Goal: Task Accomplishment & Management: Complete application form

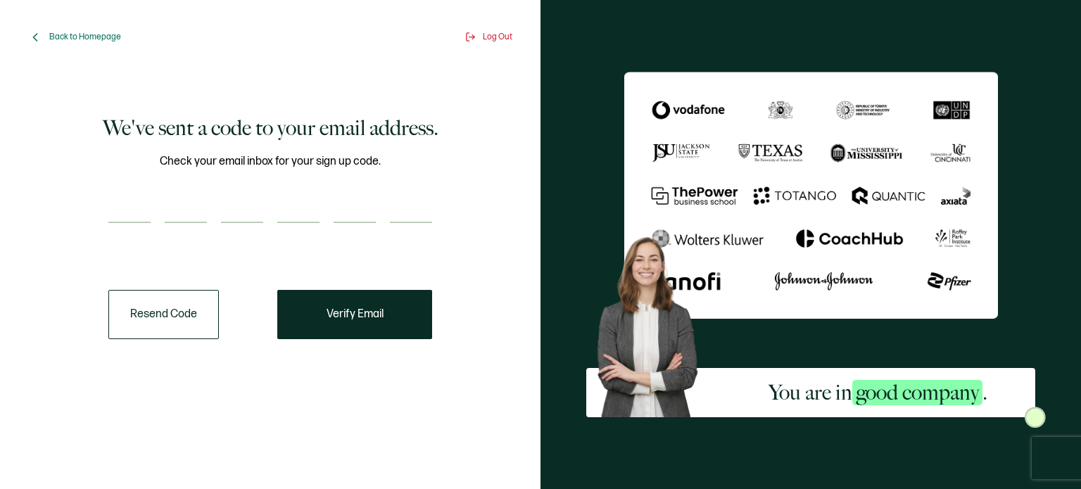
paste input "8"
type input "8"
type input "3"
type input "8"
type input "6"
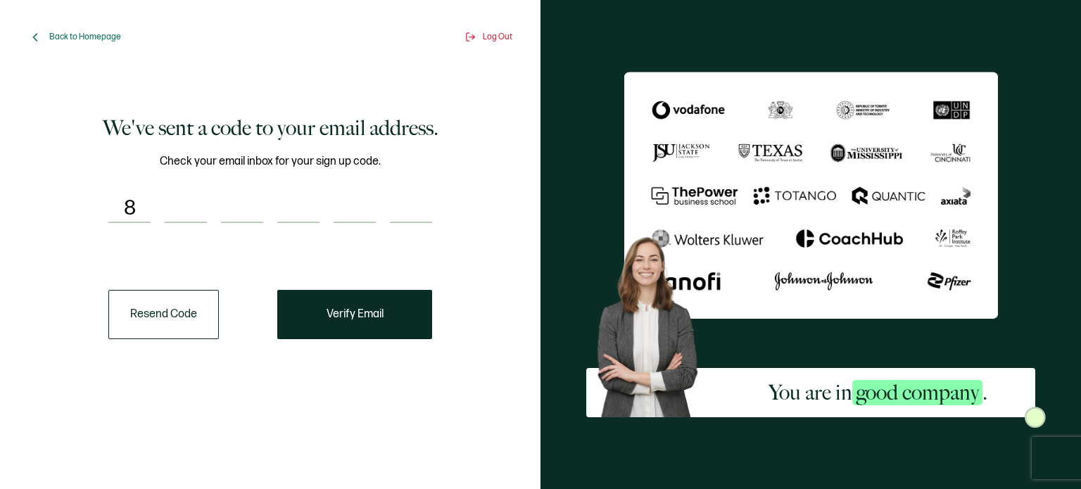
type input "3"
type input "8"
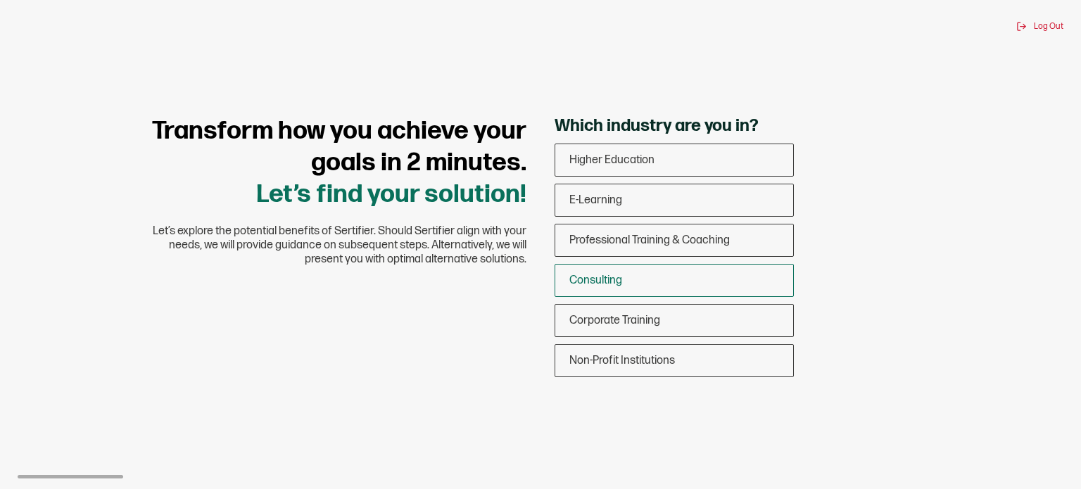
click at [621, 274] on span "Consulting" at bounding box center [595, 280] width 53 height 13
click at [0, 0] on input "Consulting" at bounding box center [0, 0] width 0 height 0
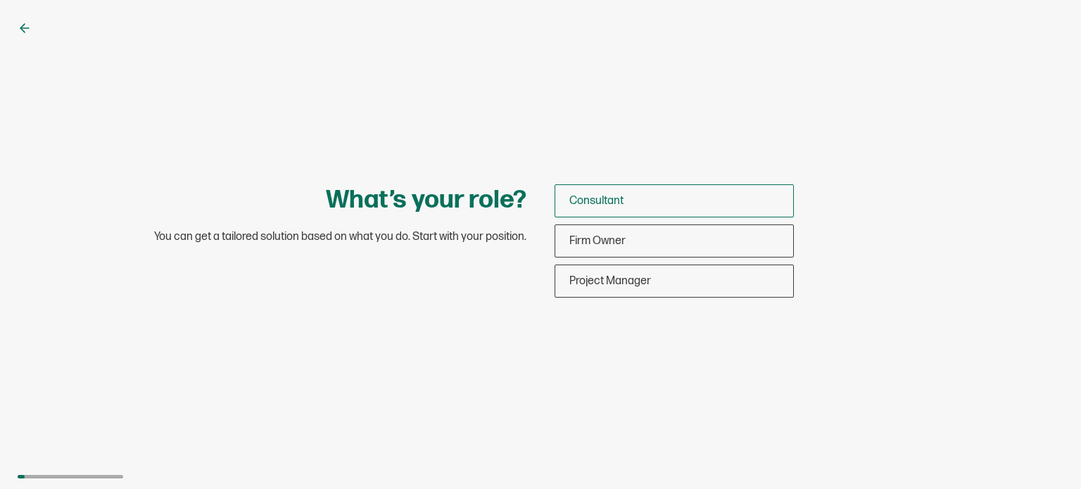
click at [646, 200] on div "Consultant" at bounding box center [674, 200] width 238 height 33
click at [0, 0] on input "Consultant" at bounding box center [0, 0] width 0 height 0
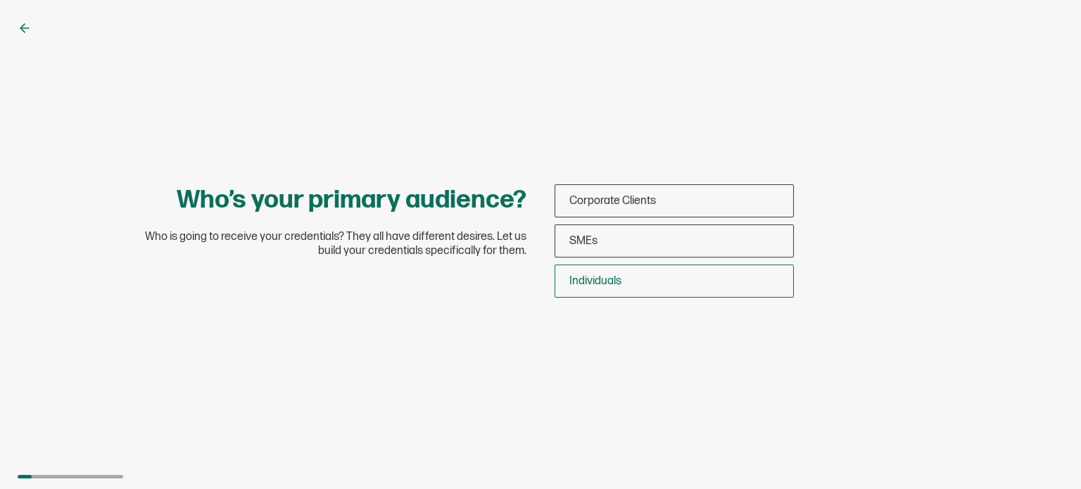
click at [616, 281] on span "Individuals" at bounding box center [595, 280] width 52 height 13
click at [0, 0] on input "Individuals" at bounding box center [0, 0] width 0 height 0
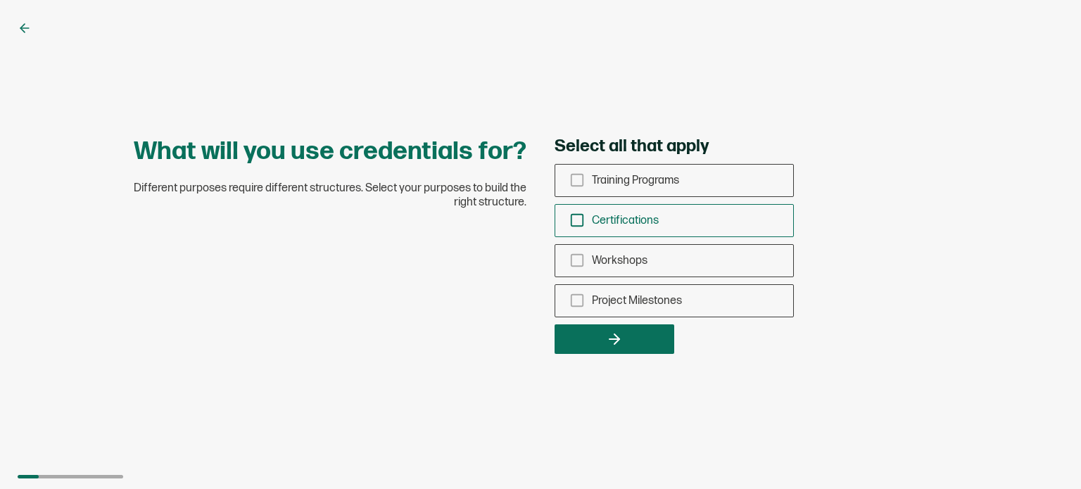
click at [577, 215] on rect "checkbox-group" at bounding box center [577, 221] width 12 height 12
click at [0, 0] on input "Certifications" at bounding box center [0, 0] width 0 height 0
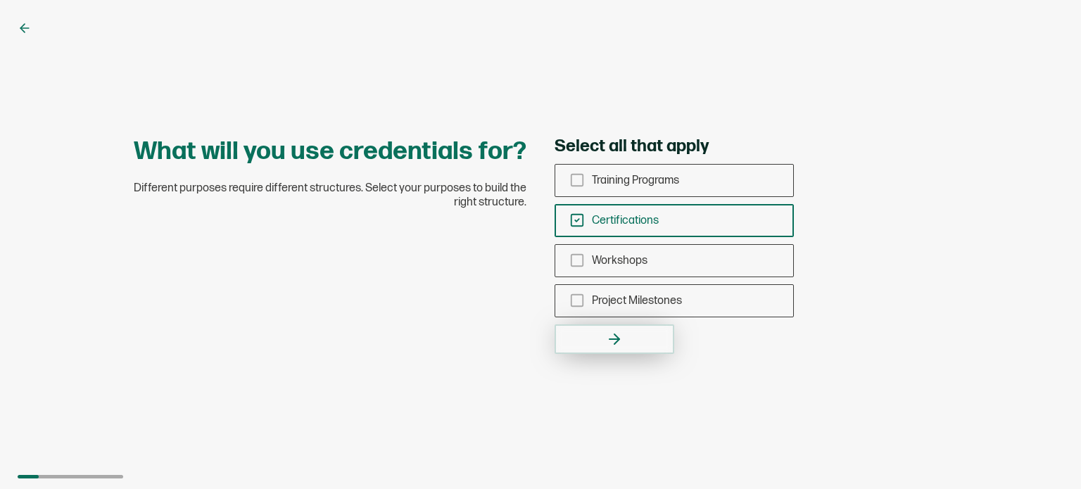
click at [611, 345] on icon "button" at bounding box center [614, 339] width 17 height 17
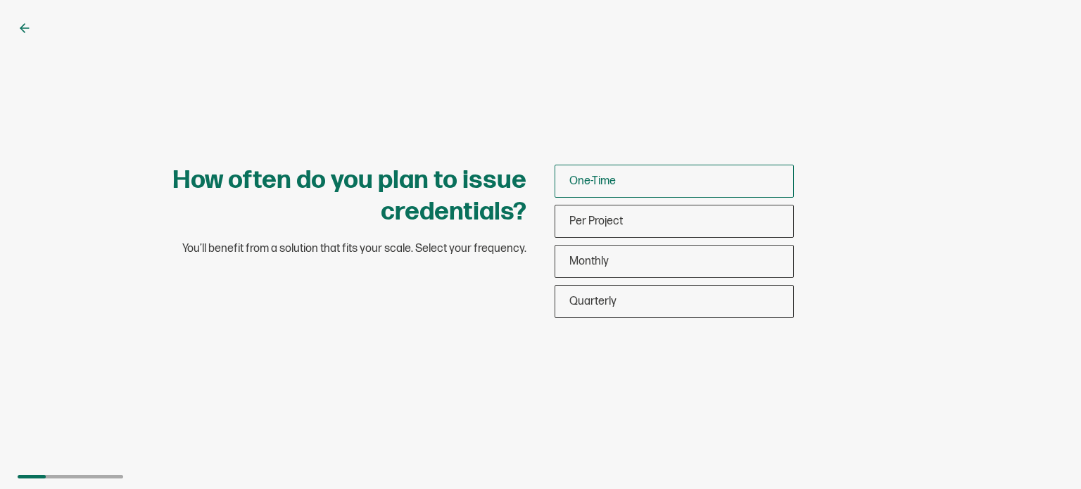
click at [580, 188] on div "One-Time" at bounding box center [674, 181] width 238 height 33
click at [0, 0] on input "One-Time" at bounding box center [0, 0] width 0 height 0
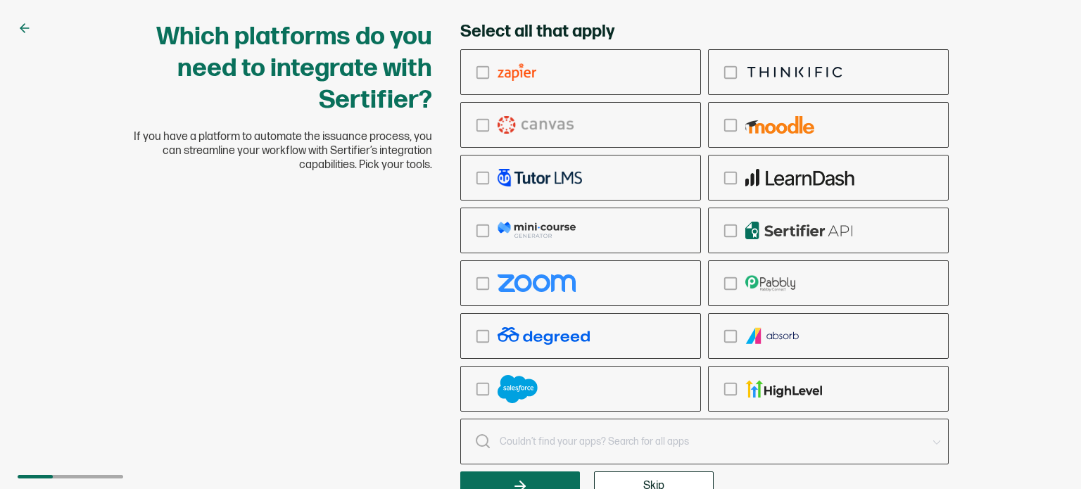
click at [618, 480] on button "Skip" at bounding box center [654, 486] width 120 height 30
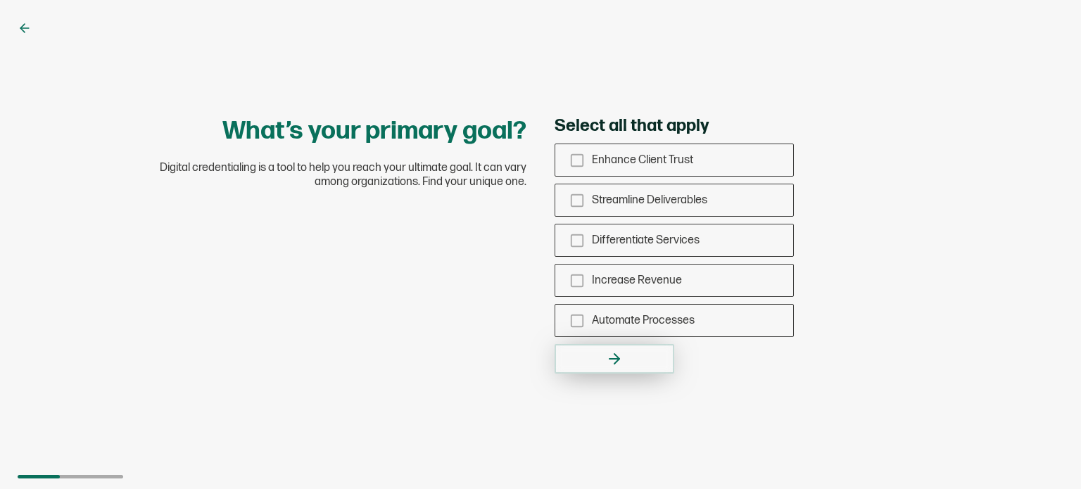
click at [605, 368] on button "button" at bounding box center [614, 359] width 120 height 30
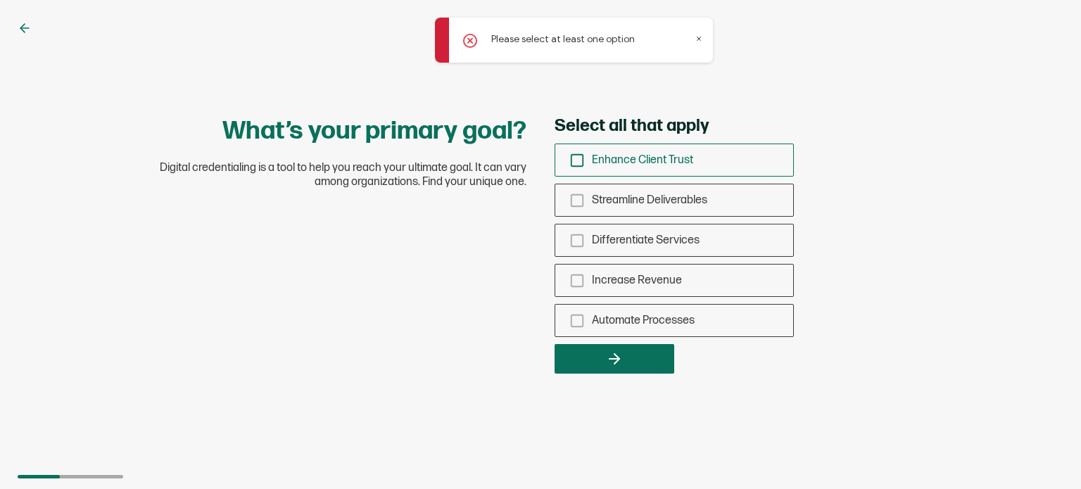
click at [566, 167] on div "Enhance Client Trust" at bounding box center [674, 160] width 238 height 33
click at [0, 0] on input "Enhance Client Trust" at bounding box center [0, 0] width 0 height 0
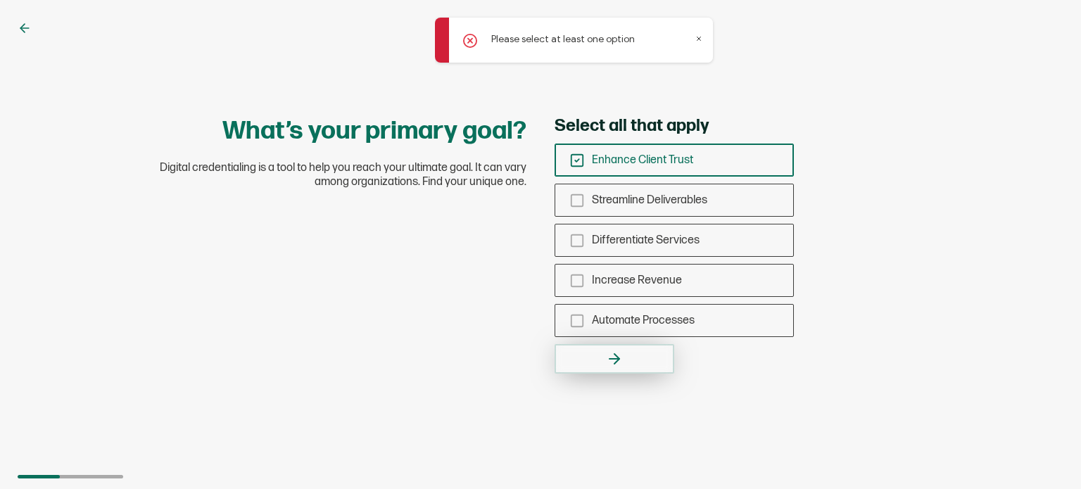
click at [616, 359] on icon "button" at bounding box center [614, 359] width 10 height 0
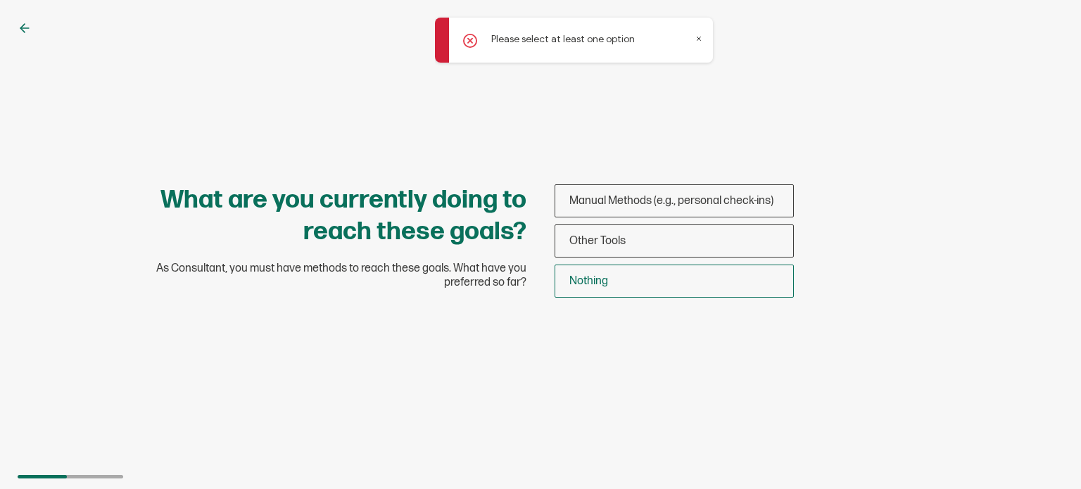
click at [602, 278] on span "Nothing" at bounding box center [588, 280] width 39 height 13
click at [0, 0] on input "Nothing" at bounding box center [0, 0] width 0 height 0
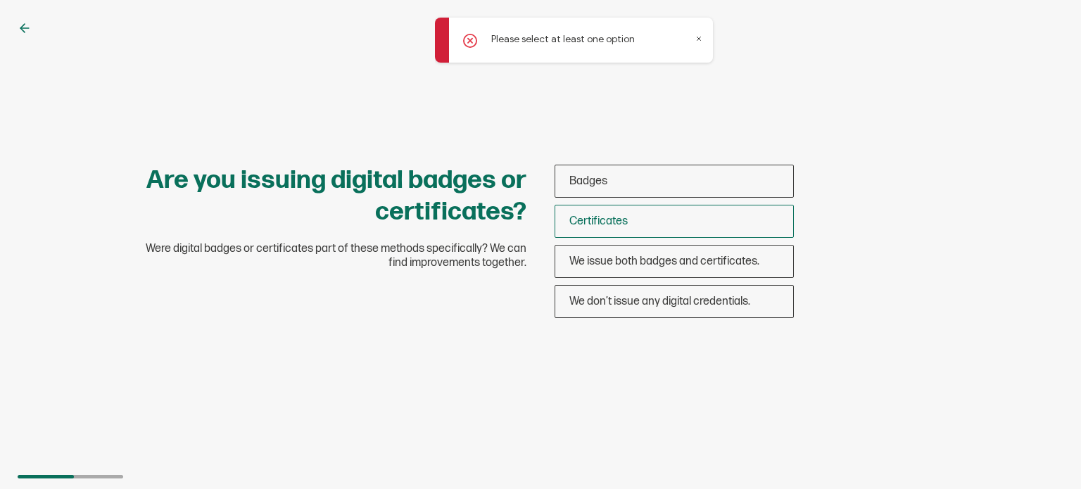
click at [599, 213] on div "Certificates" at bounding box center [674, 221] width 238 height 33
click at [0, 0] on input "Certificates" at bounding box center [0, 0] width 0 height 0
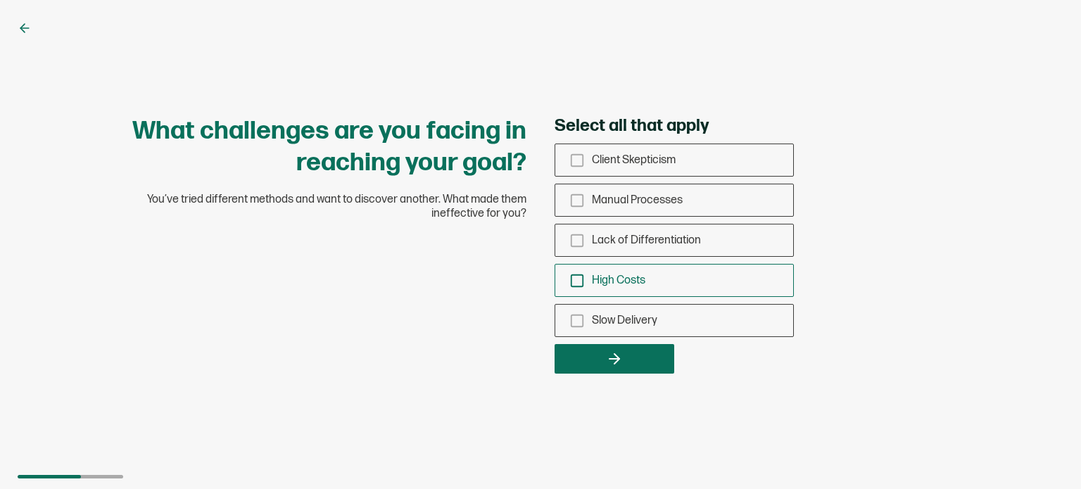
click at [580, 281] on icon "checkbox-group" at bounding box center [576, 280] width 15 height 15
click at [0, 0] on input "High Costs" at bounding box center [0, 0] width 0 height 0
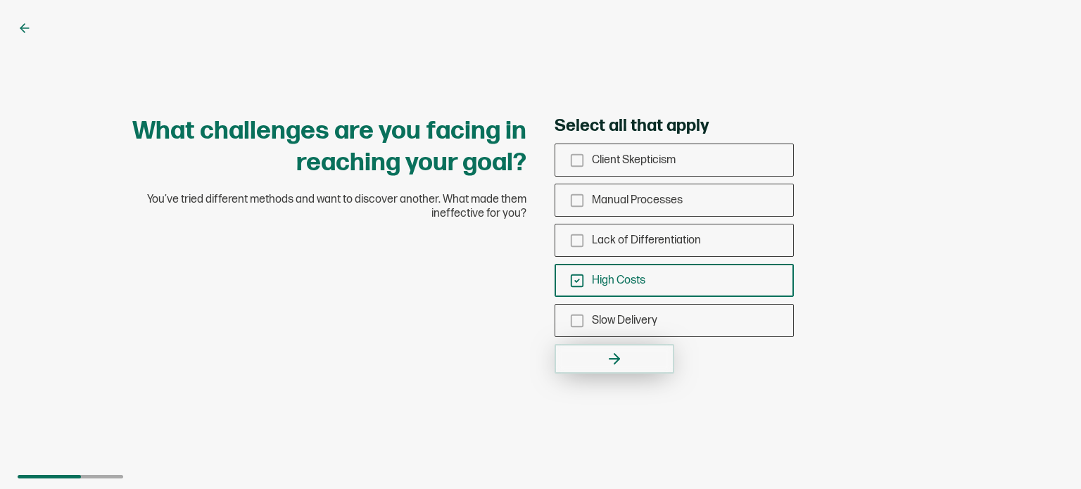
click at [605, 350] on button "button" at bounding box center [614, 359] width 120 height 30
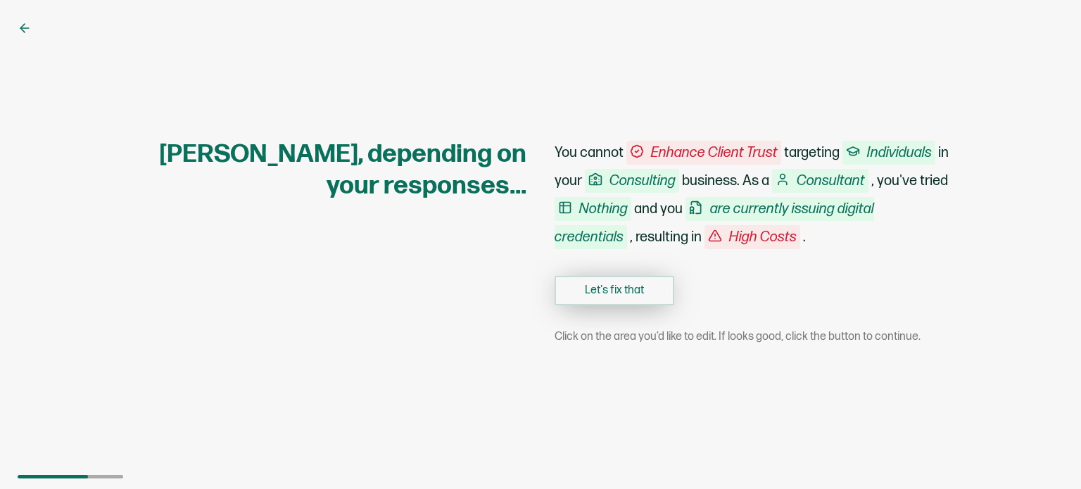
click at [592, 288] on button "Let's fix that" at bounding box center [614, 291] width 120 height 30
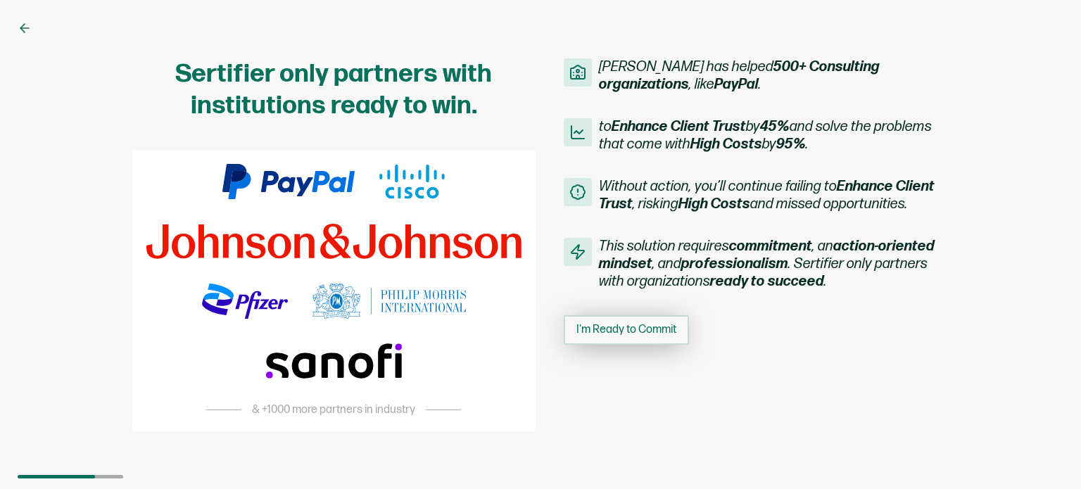
click at [621, 324] on span "I'm Ready to Commit" at bounding box center [626, 329] width 100 height 11
